Goal: Task Accomplishment & Management: Complete application form

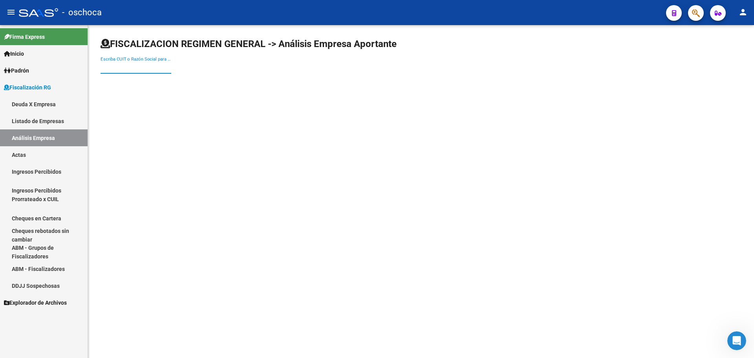
click at [112, 65] on input "Escriba CUIT o Razón Social para buscar" at bounding box center [136, 67] width 71 height 7
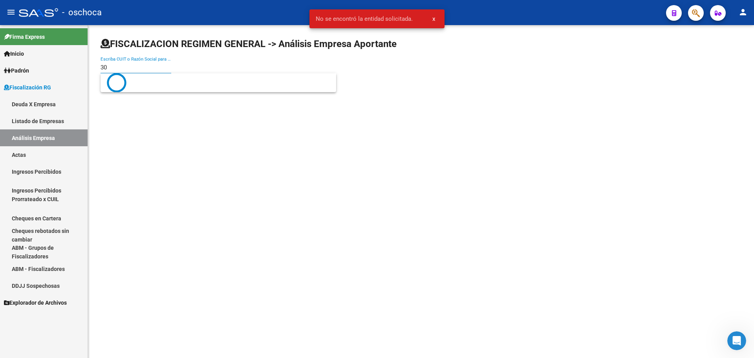
type input "3"
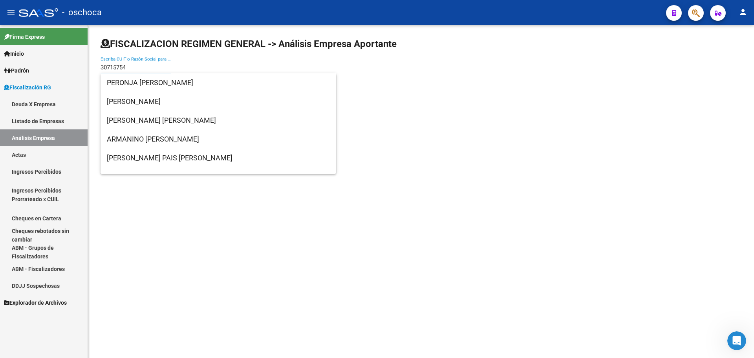
scroll to position [92680, 0]
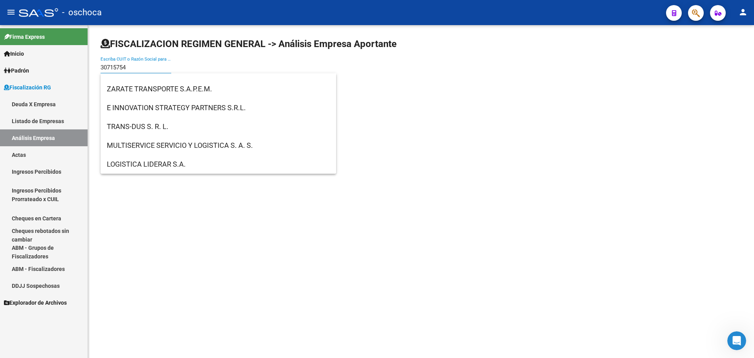
click at [136, 65] on input "30715754" at bounding box center [136, 67] width 71 height 7
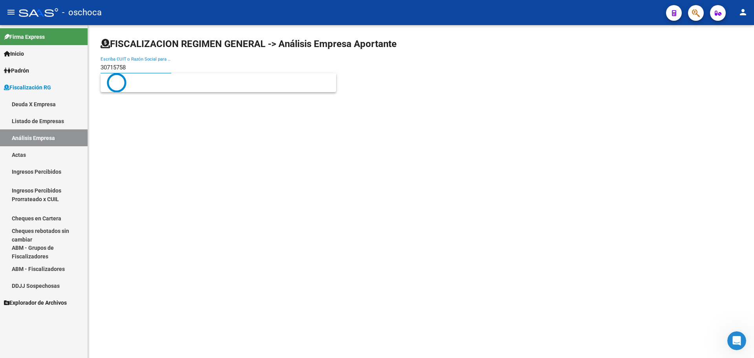
scroll to position [0, 0]
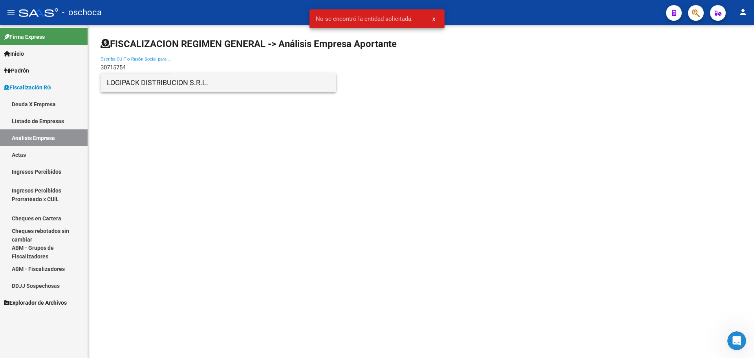
type input "30715754"
click at [139, 81] on span "LOGIPACK DISTRIBUCION S.R.L." at bounding box center [218, 82] width 223 height 19
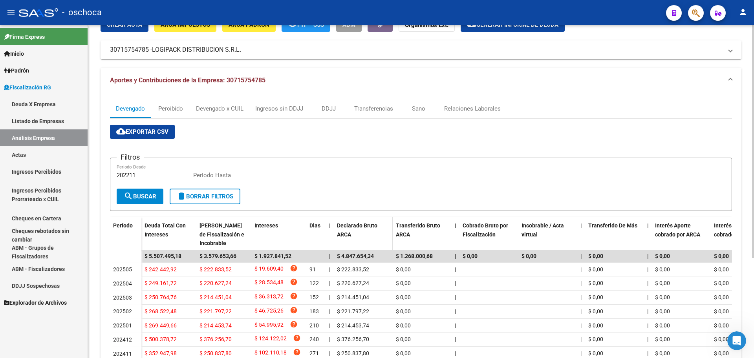
scroll to position [143, 0]
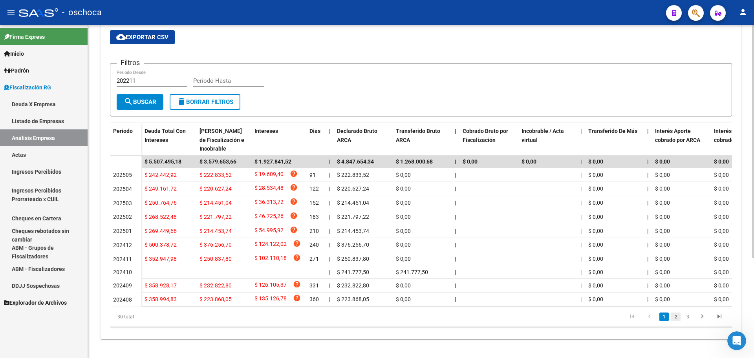
click at [677, 316] on link "2" at bounding box center [675, 317] width 9 height 9
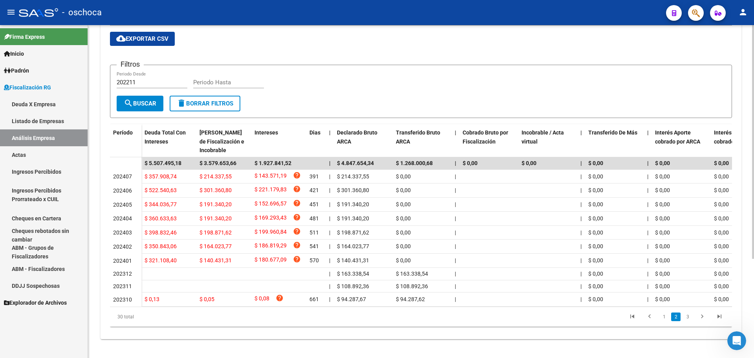
click at [689, 320] on link "3" at bounding box center [687, 317] width 9 height 9
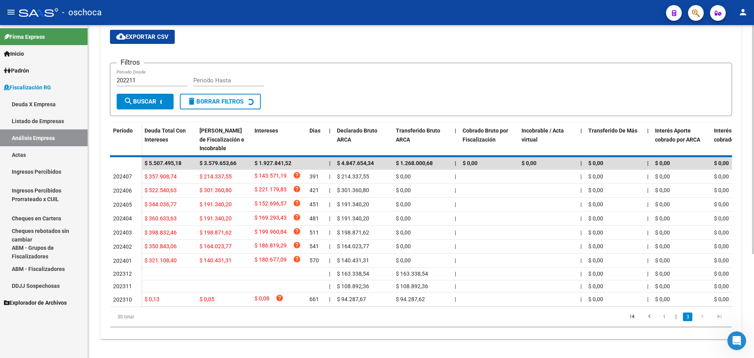
scroll to position [128, 0]
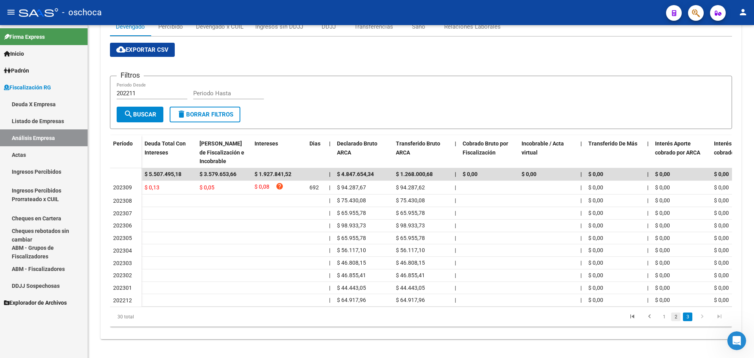
click at [678, 320] on link "2" at bounding box center [675, 317] width 9 height 9
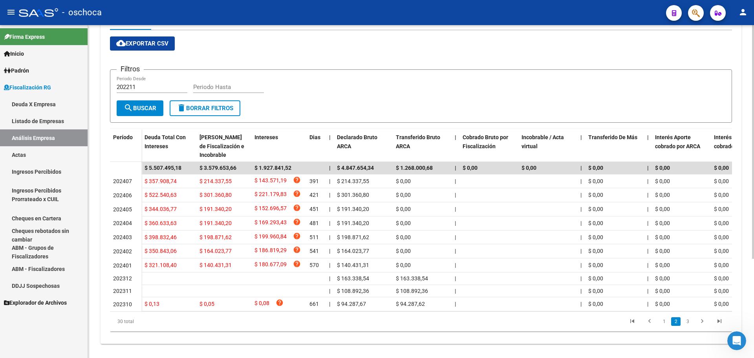
scroll to position [0, 0]
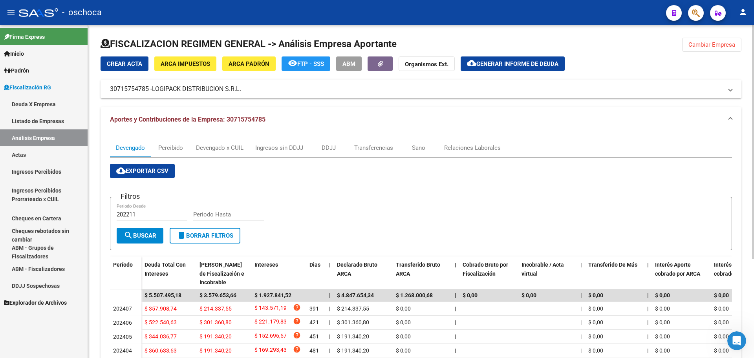
click at [124, 66] on span "Crear Acta" at bounding box center [124, 63] width 35 height 7
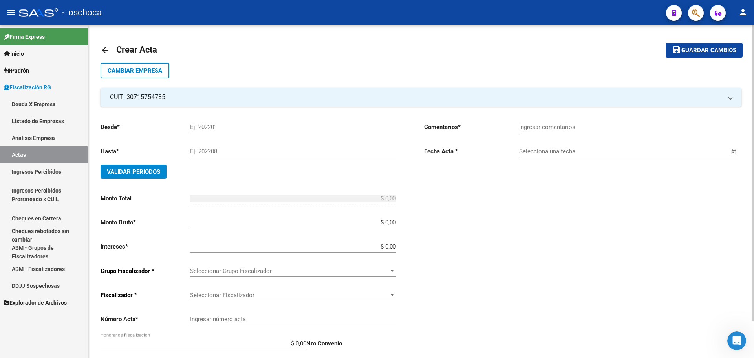
click at [214, 128] on input "Ej: 202201" at bounding box center [293, 127] width 206 height 7
type input "202401"
click at [196, 151] on input "Ej: 202208" at bounding box center [293, 151] width 206 height 7
type input "202408"
click at [117, 170] on span "Validar Periodos" at bounding box center [133, 171] width 53 height 7
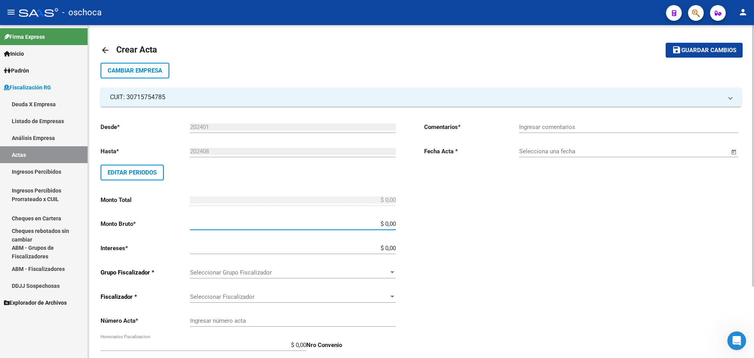
click at [395, 225] on input "$ 0,00" at bounding box center [293, 224] width 206 height 7
type input "$ 1.754.976,32"
click at [396, 249] on input "$ 0,00" at bounding box center [293, 248] width 206 height 7
type input "$ 52.649,29"
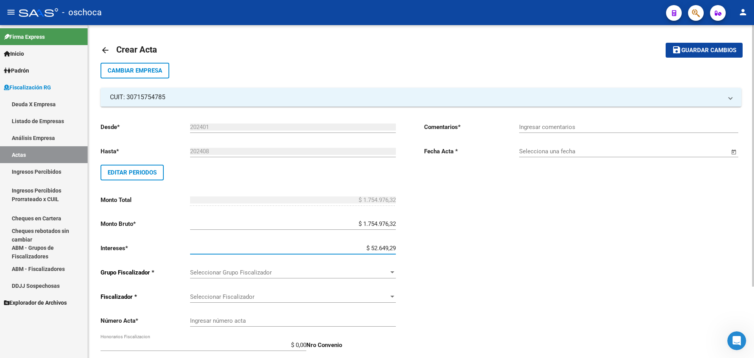
type input "$ 1.807.625,61"
click at [386, 274] on span "Seleccionar Grupo Fiscalizador" at bounding box center [289, 272] width 199 height 7
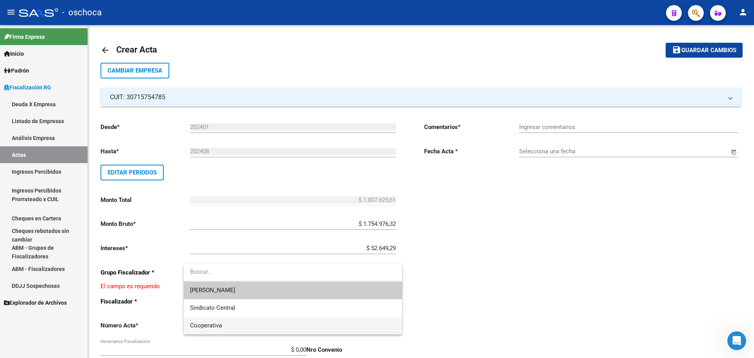
click at [306, 324] on span "Cooperativa" at bounding box center [293, 326] width 206 height 18
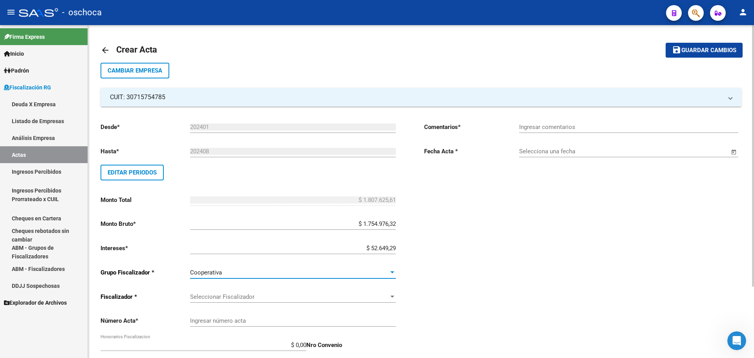
click at [387, 296] on span "Seleccionar Fiscalizador" at bounding box center [289, 297] width 199 height 7
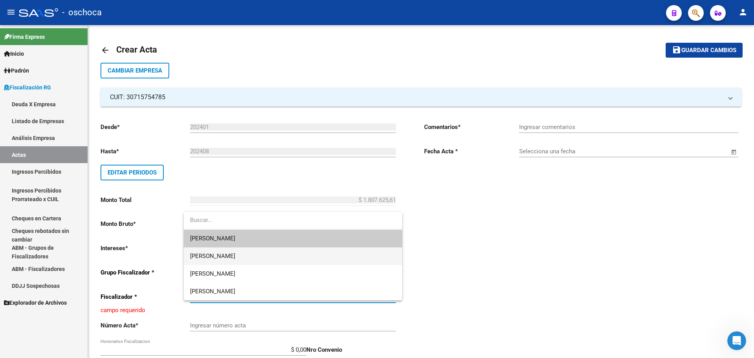
click at [348, 251] on span "[PERSON_NAME]" at bounding box center [293, 257] width 206 height 18
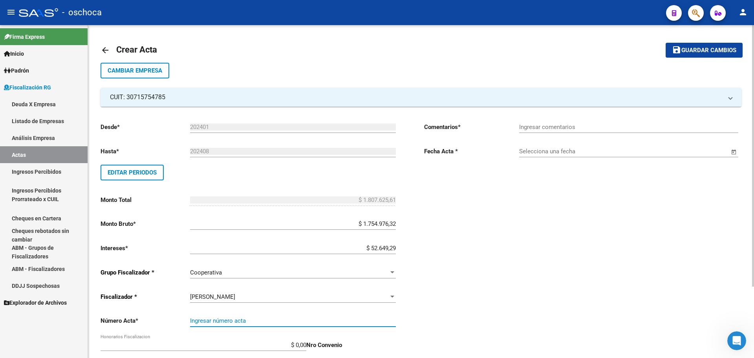
click at [348, 320] on input "Ingresar número acta" at bounding box center [293, 321] width 206 height 7
type input "103842"
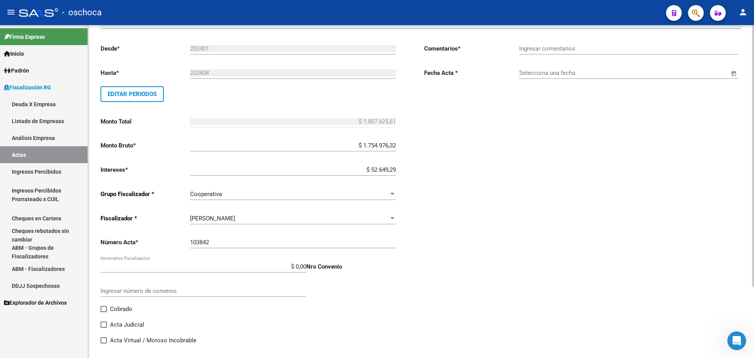
scroll to position [91, 0]
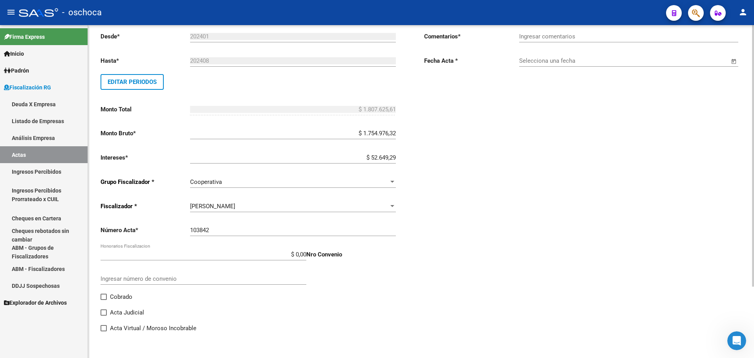
click at [119, 301] on span "Cobrado" at bounding box center [121, 297] width 22 height 9
click at [104, 301] on input "Cobrado" at bounding box center [103, 300] width 0 height 0
checkbox input "true"
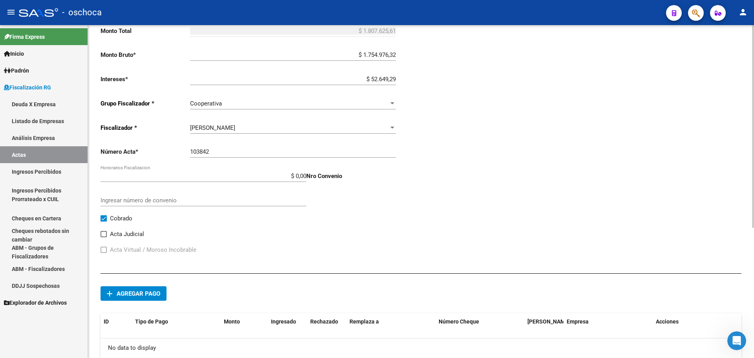
click at [139, 291] on span "Agregar pago" at bounding box center [139, 294] width 44 height 7
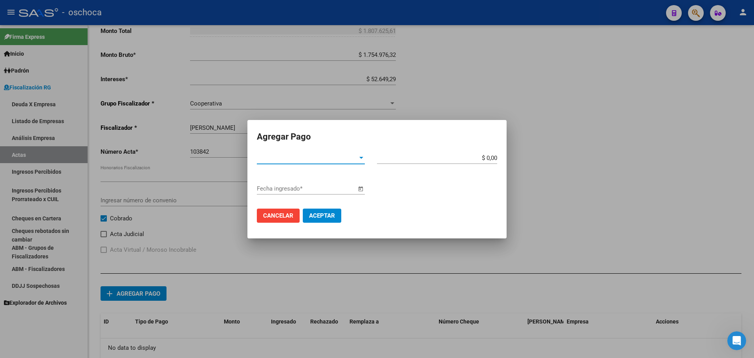
click at [345, 161] on span "Tipo de Pago *" at bounding box center [307, 158] width 101 height 7
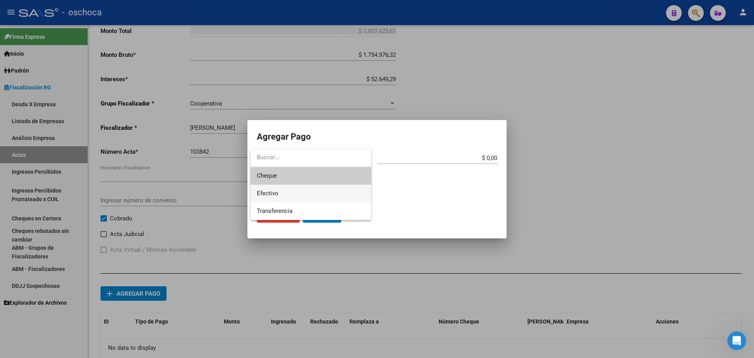
click at [322, 197] on span "Efectivo" at bounding box center [311, 194] width 108 height 18
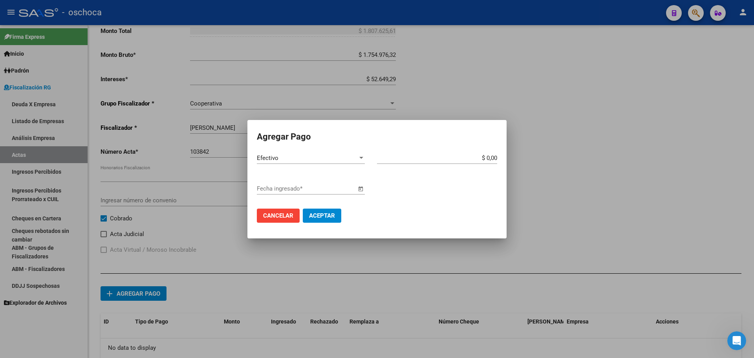
click at [362, 189] on span "Open calendar" at bounding box center [360, 189] width 19 height 19
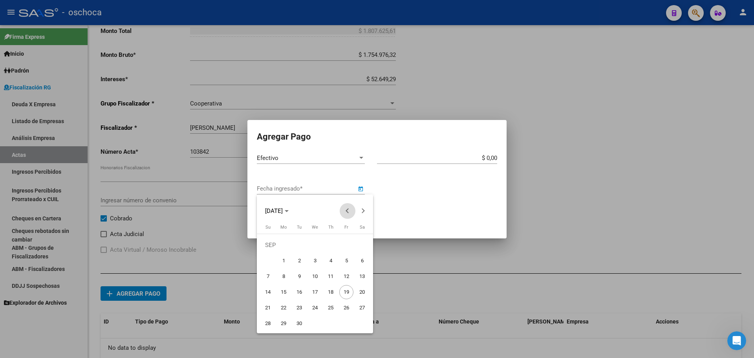
click at [347, 212] on button "Previous month" at bounding box center [348, 211] width 16 height 16
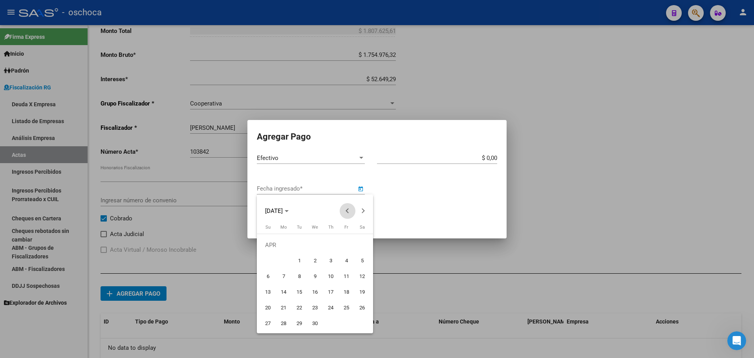
click at [347, 212] on button "Previous month" at bounding box center [348, 211] width 16 height 16
click at [346, 295] on span "21" at bounding box center [346, 292] width 14 height 14
type input "[DATE]"
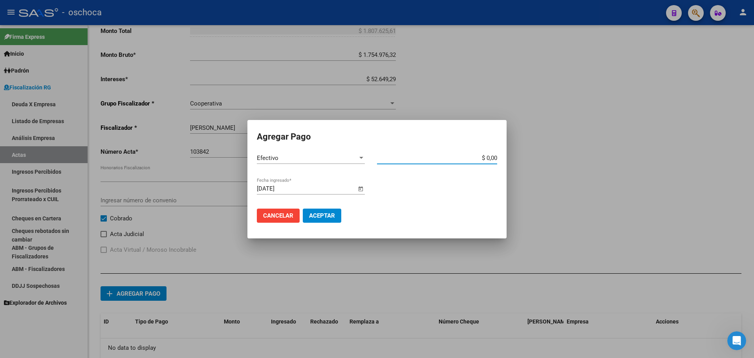
click at [497, 157] on input "$ 0,00" at bounding box center [437, 158] width 120 height 7
type input "$ 567.000,00"
click at [318, 214] on span "Aceptar" at bounding box center [322, 215] width 26 height 7
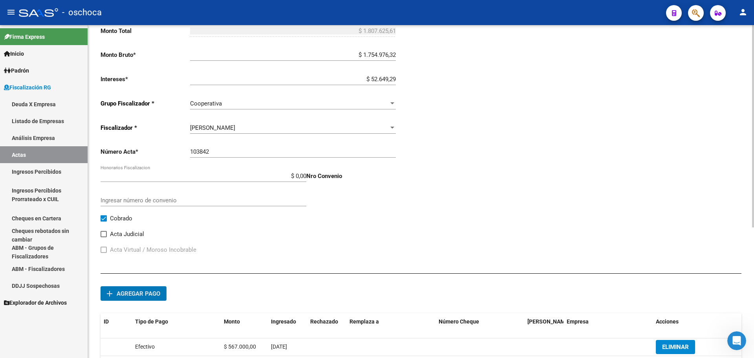
click at [143, 297] on span "Agregar pago" at bounding box center [139, 294] width 44 height 7
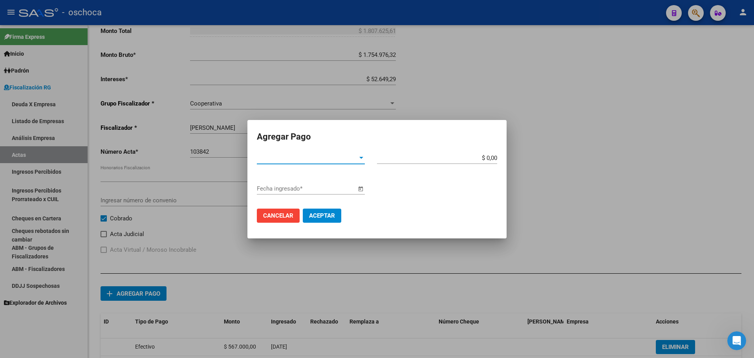
click at [325, 159] on span "Tipo de Pago *" at bounding box center [307, 158] width 101 height 7
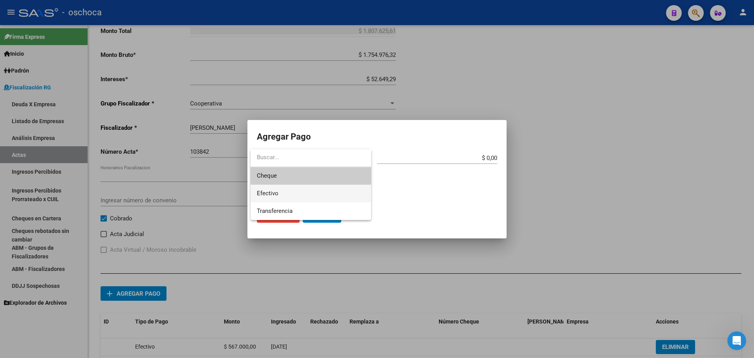
click at [312, 198] on span "Efectivo" at bounding box center [311, 194] width 108 height 18
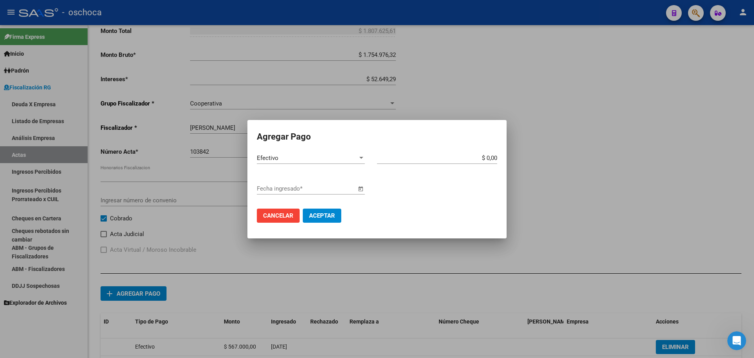
click at [363, 188] on span "Open calendar" at bounding box center [360, 189] width 19 height 19
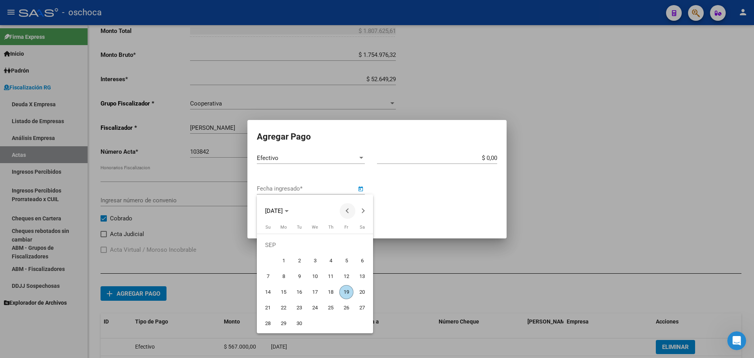
click at [348, 212] on button "Previous month" at bounding box center [348, 211] width 16 height 16
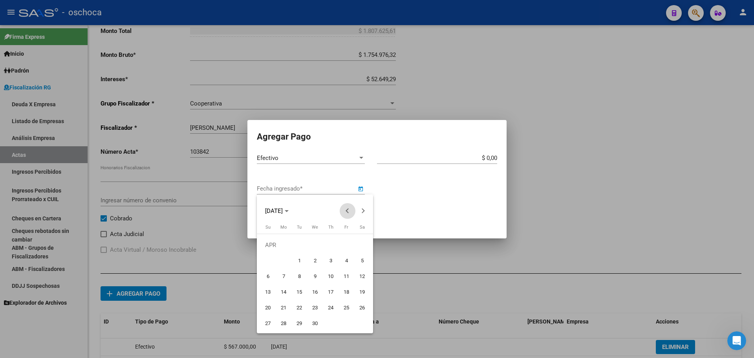
click at [348, 212] on button "Previous month" at bounding box center [348, 211] width 16 height 16
click at [333, 276] on span "16" at bounding box center [331, 277] width 14 height 14
type input "[DATE]"
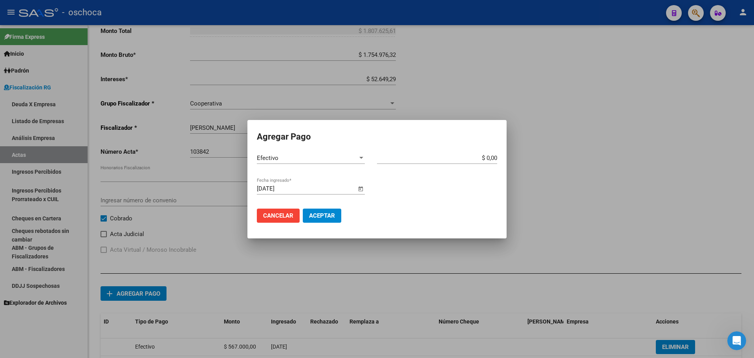
click at [496, 157] on input "$ 0,00" at bounding box center [437, 158] width 120 height 7
type input "$ 1.241.130,00"
click at [327, 217] on span "Aceptar" at bounding box center [322, 215] width 26 height 7
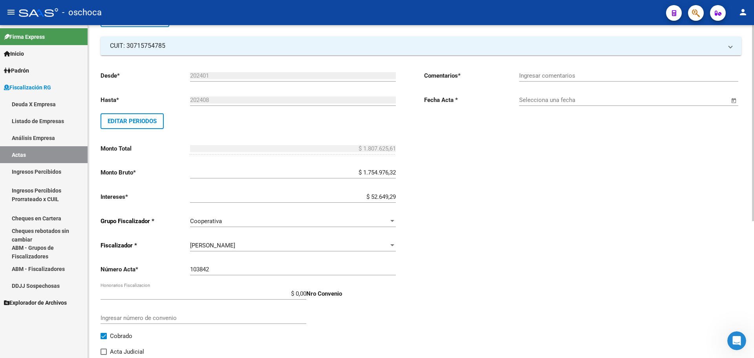
scroll to position [0, 0]
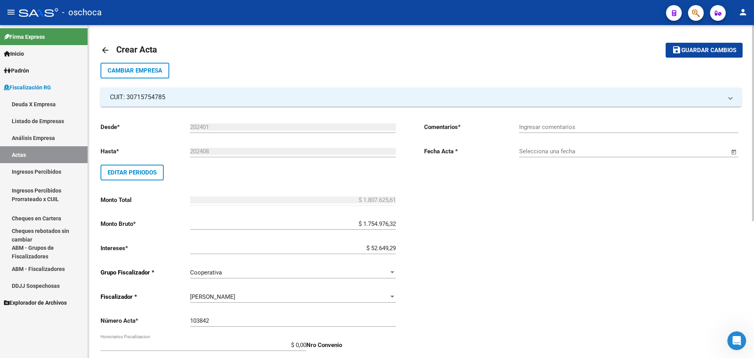
click at [598, 130] on input "Ingresar comentarios" at bounding box center [628, 127] width 219 height 7
type input "COBRADO"
click at [561, 153] on input "Selecciona una fecha" at bounding box center [624, 151] width 210 height 7
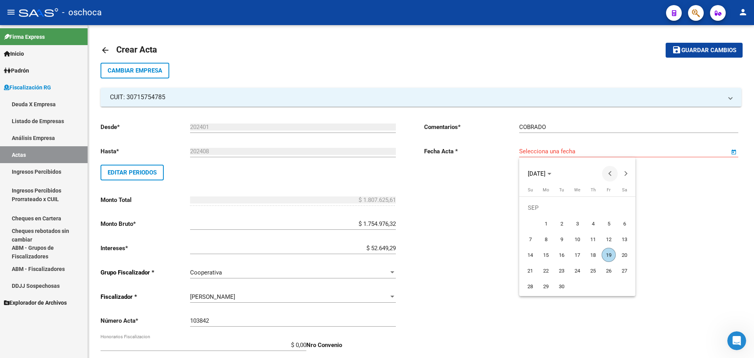
click at [609, 172] on button "Previous month" at bounding box center [610, 174] width 16 height 16
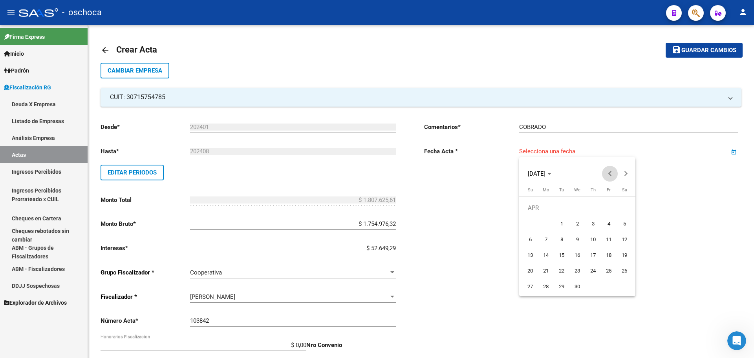
click at [609, 172] on button "Previous month" at bounding box center [610, 174] width 16 height 16
click at [608, 257] on span "21" at bounding box center [609, 255] width 14 height 14
type input "[DATE]"
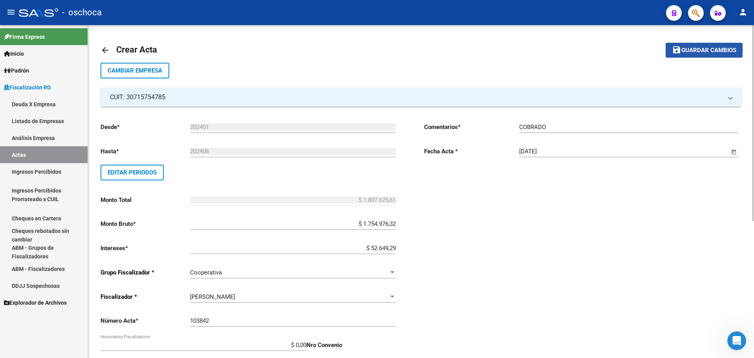
click at [702, 49] on span "Guardar cambios" at bounding box center [708, 50] width 55 height 7
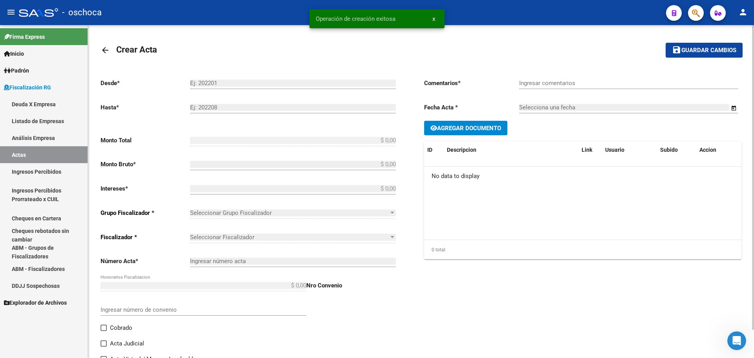
type input "202401"
type input "202408"
type input "$ 1.807.625,61"
type input "$ 1.754.976,32"
type input "$ 52.649,29"
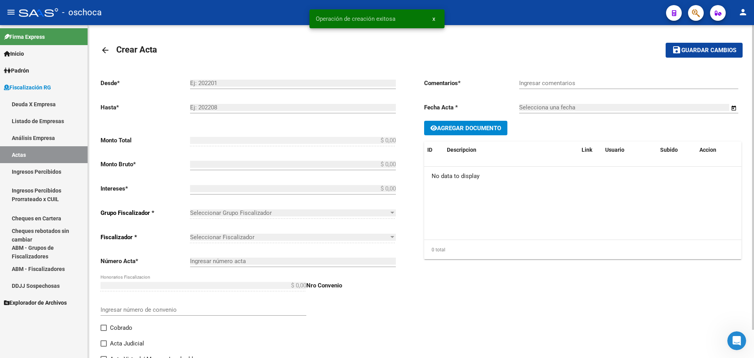
type input "103842"
checkbox input "true"
type input "COBRADO"
type input "[DATE]"
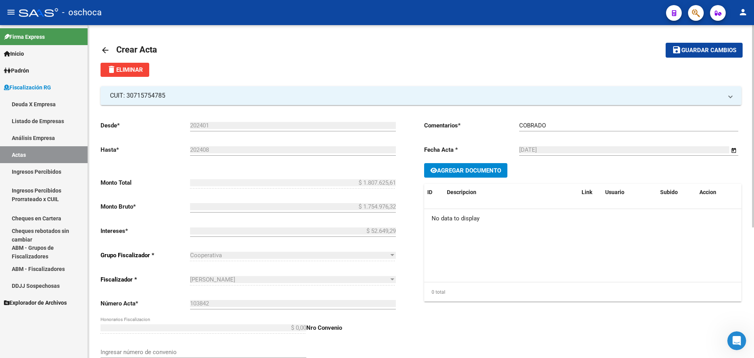
click at [706, 51] on span "Guardar cambios" at bounding box center [708, 50] width 55 height 7
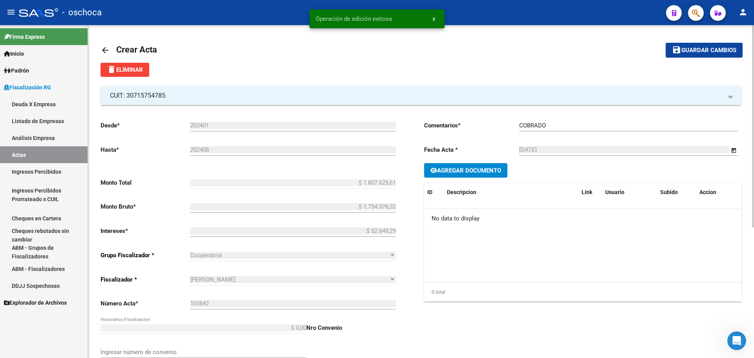
click at [55, 137] on link "Análisis Empresa" at bounding box center [44, 138] width 88 height 17
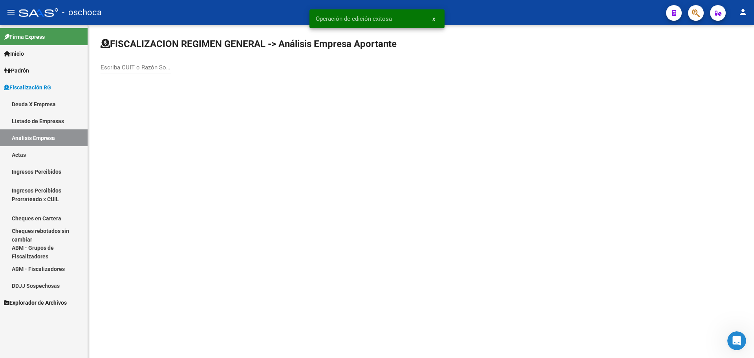
click at [113, 69] on input "Escriba CUIT o Razón Social para buscar" at bounding box center [136, 67] width 71 height 7
